Goal: Go to known website: Access a specific website the user already knows

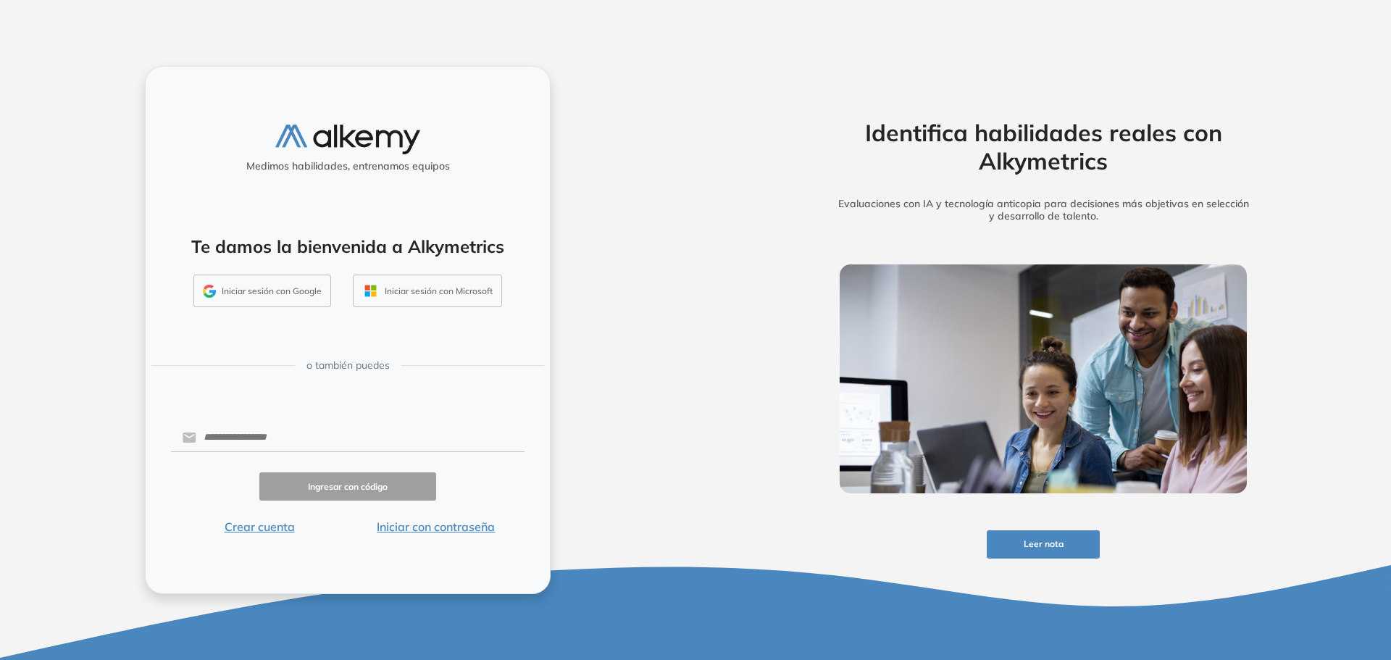
click at [259, 292] on button "Iniciar sesión con Google" at bounding box center [262, 291] width 138 height 33
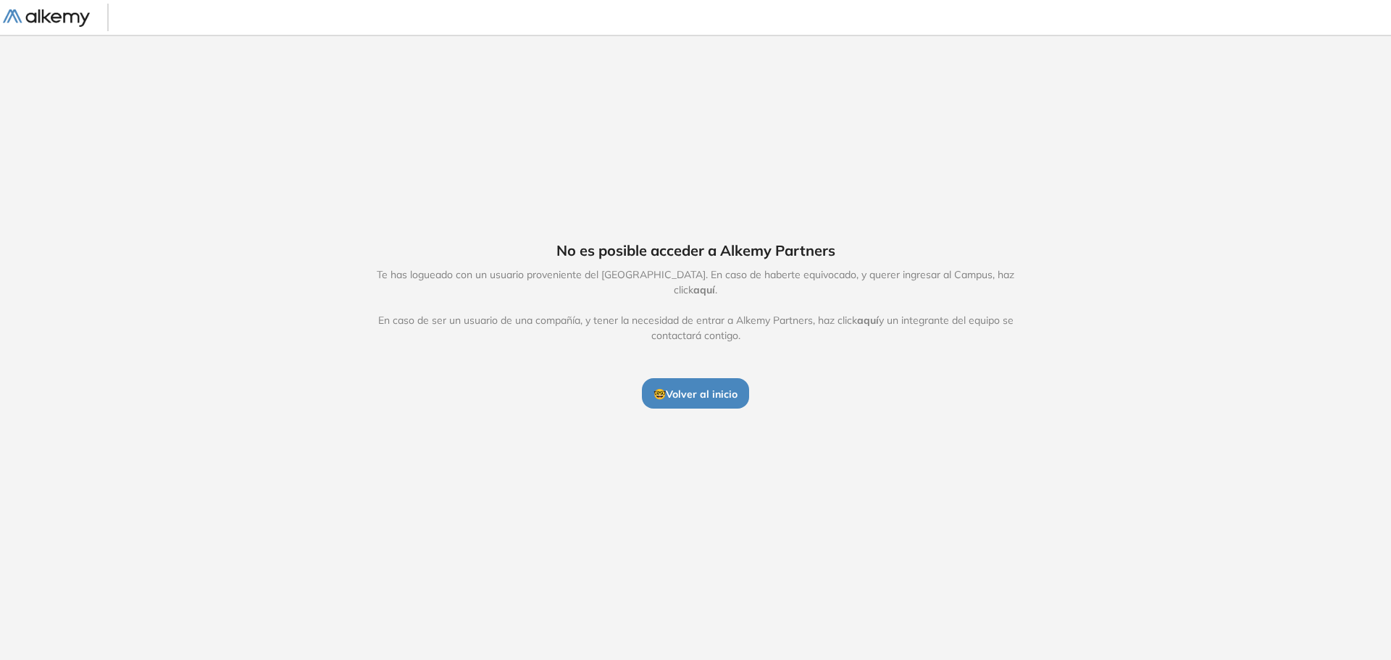
click at [715, 283] on span "aquí" at bounding box center [704, 289] width 22 height 13
